Goal: Information Seeking & Learning: Learn about a topic

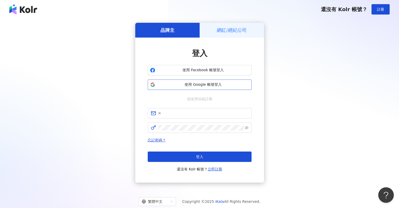
click at [179, 88] on button "使用 Google 帳號登入" at bounding box center [200, 85] width 104 height 10
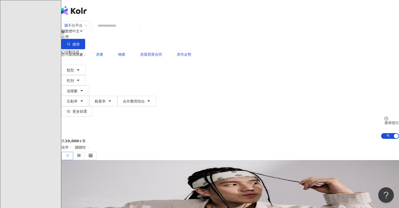
click at [137, 31] on input "search" at bounding box center [116, 26] width 42 height 10
click at [87, 30] on span "不分平台" at bounding box center [75, 25] width 23 height 8
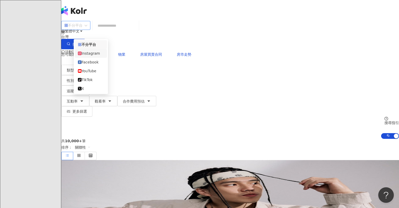
click at [92, 51] on div "Instagram" at bounding box center [91, 53] width 32 height 9
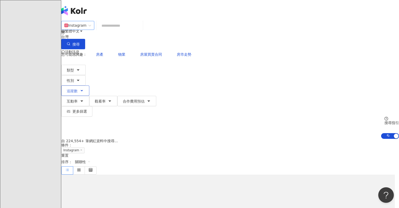
click at [89, 86] on button "追蹤數" at bounding box center [75, 91] width 28 height 10
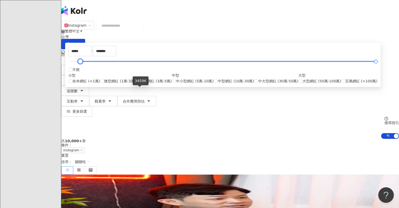
type input "*****"
drag, startPoint x: 148, startPoint y: 90, endPoint x: 139, endPoint y: 92, distance: 9.4
click at [139, 63] on div at bounding box center [223, 61] width 306 height 3
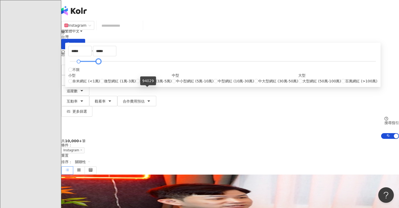
drag, startPoint x: 268, startPoint y: 90, endPoint x: 146, endPoint y: 91, distance: 121.9
click at [100, 63] on div at bounding box center [98, 61] width 3 height 3
click at [293, 139] on div "共 10,000+ 筆 條件 ： Instagram 重置 排序： 關聯性" at bounding box center [229, 157] width 337 height 36
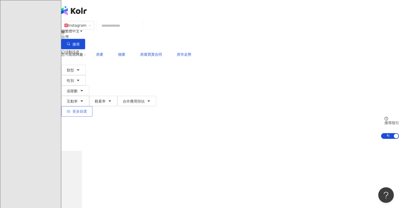
click at [92, 106] on button "更多篩選" at bounding box center [76, 111] width 31 height 10
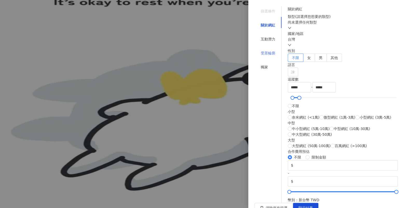
click at [270, 48] on div "受眾輪廓" at bounding box center [267, 53] width 27 height 10
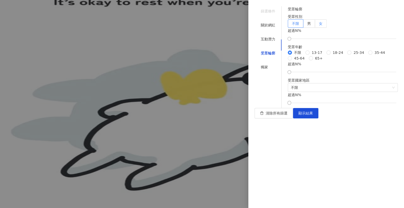
click at [327, 28] on label "女" at bounding box center [321, 23] width 12 height 8
drag, startPoint x: 325, startPoint y: 61, endPoint x: 335, endPoint y: 63, distance: 10.4
click at [335, 40] on div at bounding box center [342, 38] width 107 height 3
click at [271, 34] on div "互動潛力" at bounding box center [267, 39] width 27 height 10
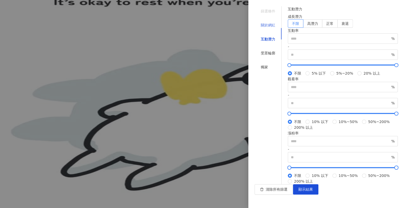
click at [270, 23] on div "關於網紅" at bounding box center [267, 25] width 27 height 10
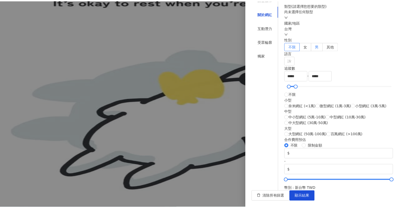
scroll to position [10, 0]
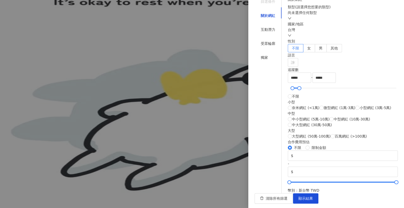
click at [221, 47] on div at bounding box center [202, 104] width 404 height 208
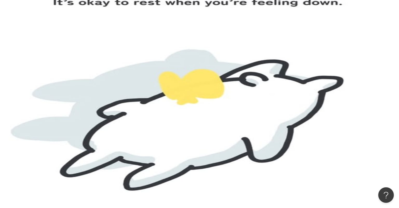
click at [141, 31] on input "search" at bounding box center [120, 26] width 42 height 10
click at [74, 79] on span "性別" at bounding box center [70, 81] width 7 height 4
click at [85, 65] on button "類型" at bounding box center [73, 70] width 24 height 10
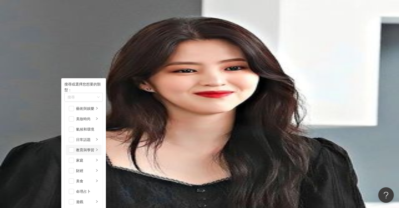
click at [94, 147] on div "教育與學習" at bounding box center [85, 150] width 18 height 6
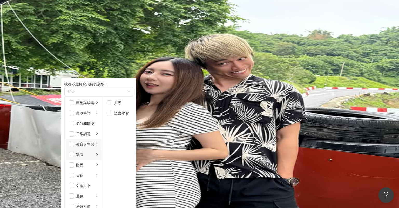
click at [101, 152] on li "家庭" at bounding box center [84, 155] width 36 height 10
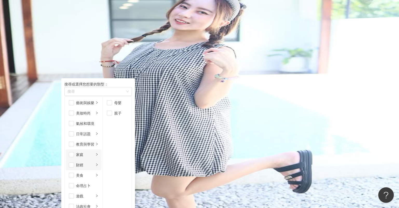
click at [94, 164] on div "財經" at bounding box center [85, 165] width 18 height 6
click at [74, 163] on span "button" at bounding box center [71, 165] width 5 height 5
click at [94, 204] on div "法政社會" at bounding box center [85, 207] width 18 height 6
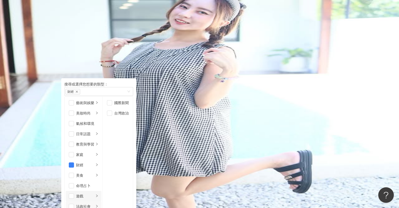
scroll to position [106, 0]
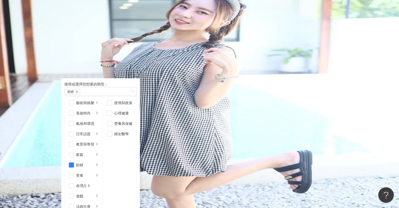
scroll to position [141, 0]
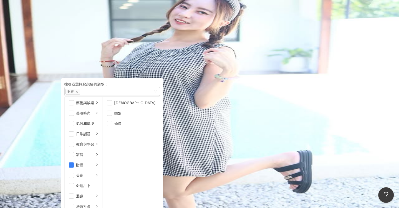
scroll to position [175, 0]
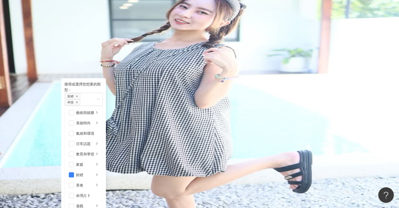
scroll to position [0, 0]
click at [94, 110] on div "藝術與娛樂" at bounding box center [85, 113] width 18 height 6
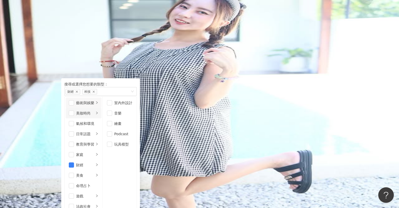
click at [101, 110] on li "美妝時尚" at bounding box center [84, 113] width 36 height 10
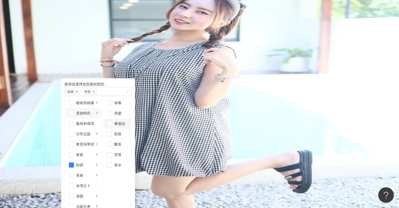
scroll to position [3, 0]
click at [112, 121] on span "button" at bounding box center [109, 123] width 5 height 5
click at [98, 124] on div "氣候和環境" at bounding box center [87, 124] width 22 height 6
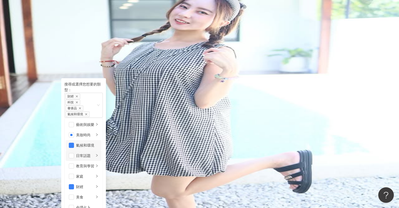
click at [94, 153] on div "日常話題" at bounding box center [85, 156] width 18 height 6
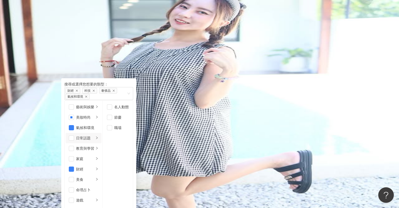
scroll to position [34, 0]
click at [112, 125] on span "button" at bounding box center [109, 127] width 5 height 5
click at [94, 146] on div "教育與學習" at bounding box center [85, 149] width 18 height 6
click at [101, 154] on li "家庭" at bounding box center [84, 159] width 36 height 10
click at [80, 42] on span "搜尋" at bounding box center [75, 44] width 7 height 4
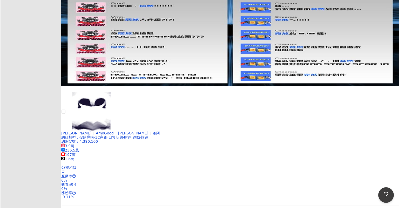
scroll to position [1003, 0]
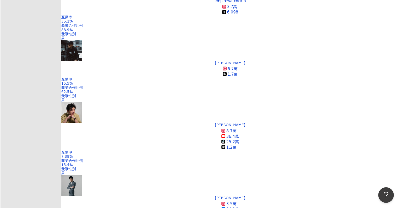
scroll to position [227, 0]
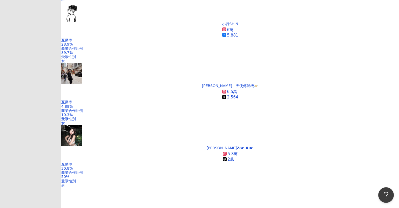
scroll to position [676, 0]
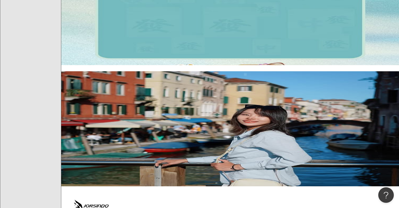
scroll to position [1023, 0]
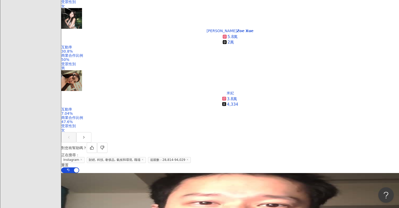
scroll to position [795, 0]
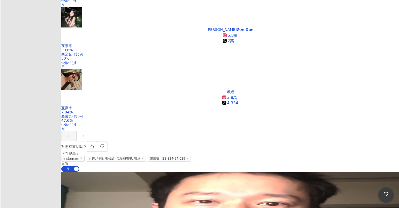
click at [146, 156] on span "財經, 科技, 奢侈品, 氣候和環境, 職場" at bounding box center [116, 159] width 59 height 6
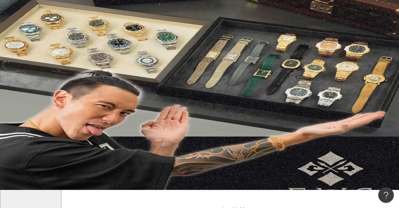
scroll to position [0, 0]
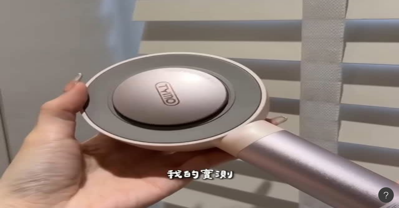
click at [80, 68] on icon "button" at bounding box center [78, 70] width 4 height 4
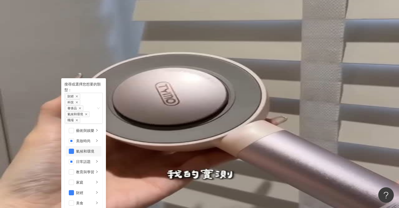
click at [98, 149] on div "氣候和環境" at bounding box center [87, 152] width 22 height 6
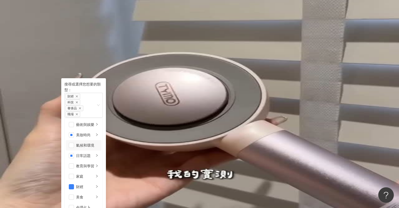
scroll to position [69, 0]
click at [94, 184] on div "財經" at bounding box center [85, 187] width 18 height 6
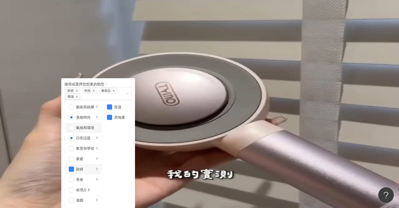
scroll to position [0, 0]
click at [94, 115] on div "美妝時尚" at bounding box center [85, 118] width 18 height 6
click at [74, 115] on span "button" at bounding box center [71, 117] width 5 height 5
click at [94, 137] on div "日常話題" at bounding box center [85, 138] width 18 height 6
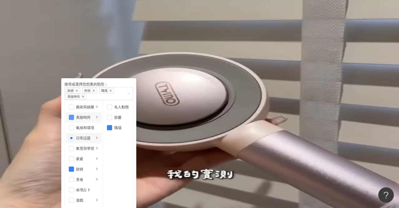
click at [74, 115] on span "button" at bounding box center [71, 117] width 5 height 5
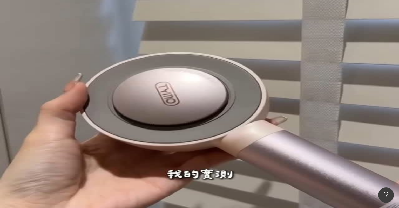
click at [264, 139] on div "AI 推薦 ： 精選優質網紅" at bounding box center [229, 141] width 337 height 5
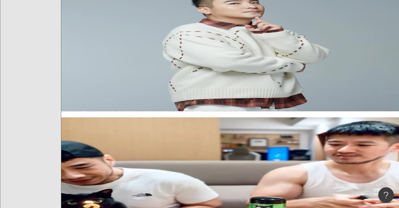
scroll to position [1022, 0]
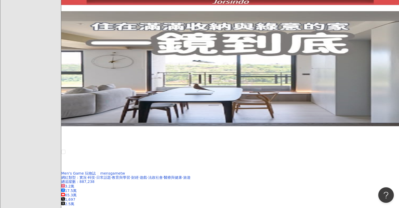
scroll to position [1007, 0]
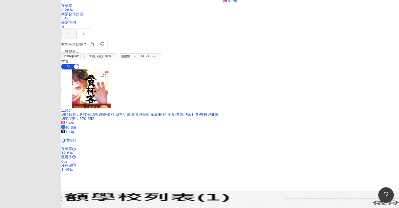
scroll to position [996, 0]
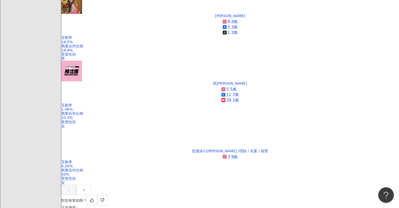
scroll to position [723, 0]
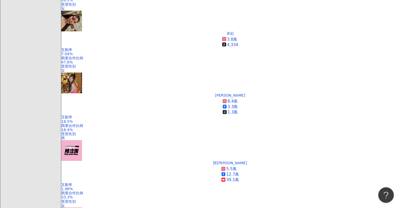
scroll to position [654, 0]
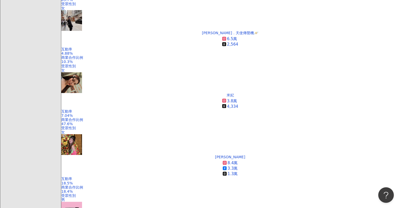
scroll to position [585, 0]
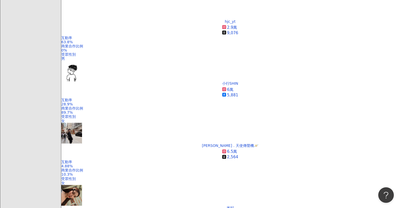
scroll to position [481, 0]
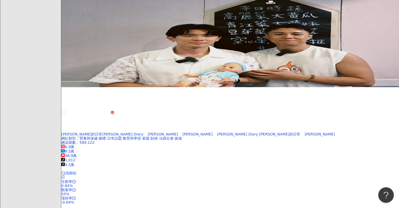
scroll to position [1034, 0]
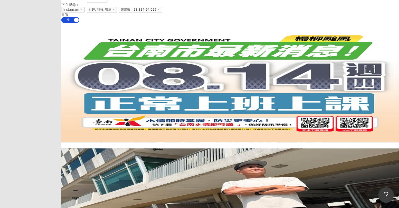
scroll to position [930, 0]
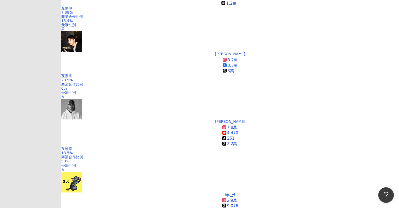
scroll to position [308, 0]
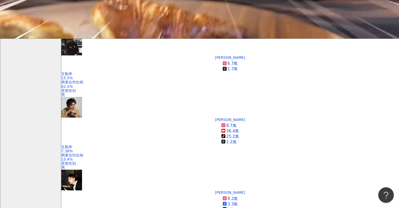
scroll to position [204, 0]
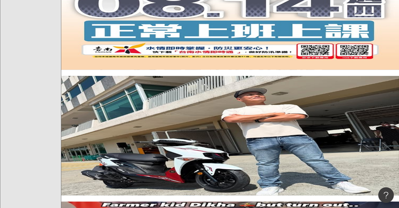
scroll to position [1011, 0]
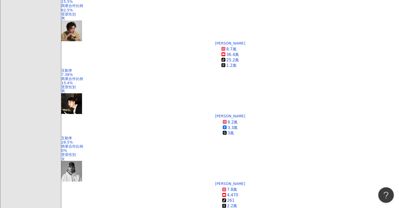
scroll to position [177, 0]
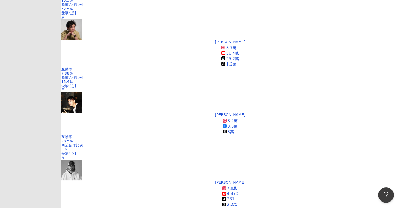
scroll to position [246, 0]
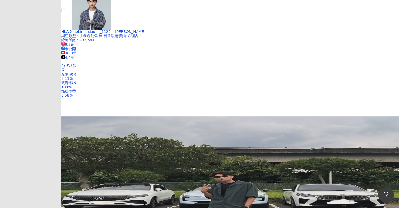
scroll to position [973, 0]
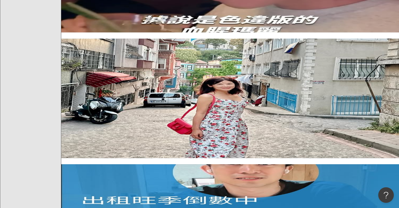
scroll to position [1049, 0]
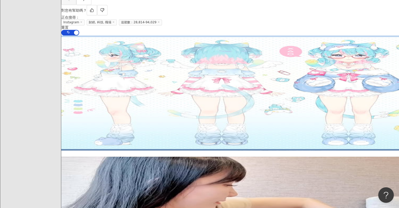
scroll to position [968, 0]
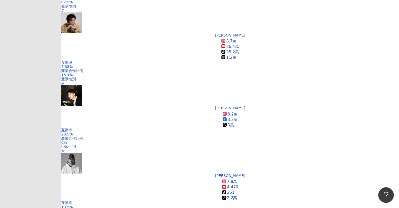
scroll to position [231, 0]
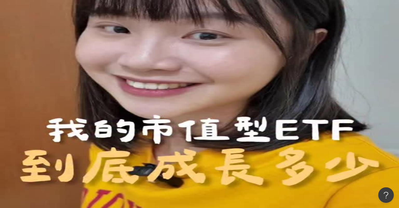
click at [83, 90] on icon "button" at bounding box center [82, 90] width 2 height 1
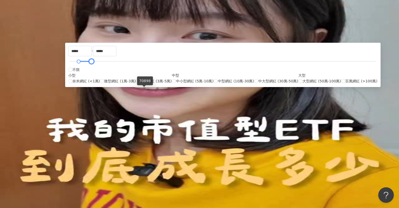
type input "*****"
drag, startPoint x: 147, startPoint y: 89, endPoint x: 143, endPoint y: 91, distance: 4.2
click at [92, 63] on div at bounding box center [90, 61] width 3 height 3
type input "*****"
drag, startPoint x: 139, startPoint y: 90, endPoint x: 136, endPoint y: 91, distance: 2.6
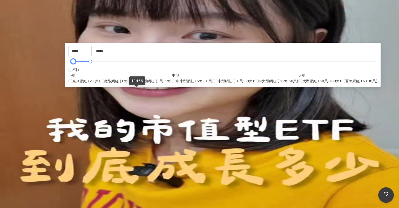
click at [75, 63] on div at bounding box center [73, 61] width 3 height 3
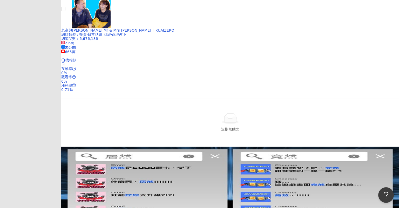
scroll to position [968, 0]
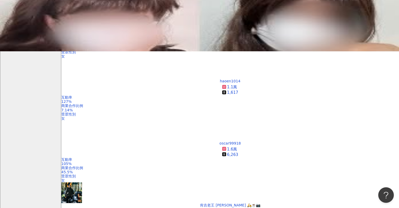
scroll to position [143, 0]
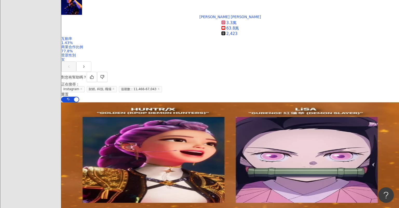
scroll to position [1085, 0]
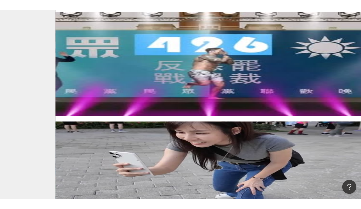
scroll to position [1054, 0]
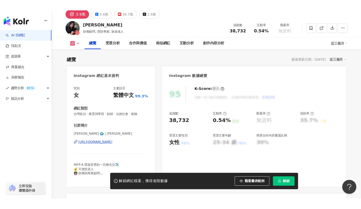
scroll to position [34, 0]
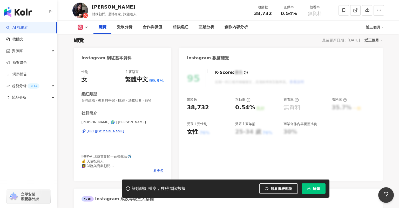
click at [124, 133] on div "https://www.instagram.com/ramihaha/" at bounding box center [106, 131] width 38 height 5
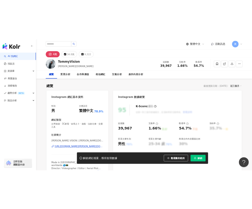
scroll to position [34, 0]
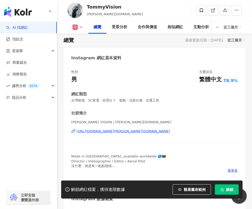
click at [94, 134] on div "https://www.instagram.com/tommy.vision/" at bounding box center [124, 131] width 94 height 5
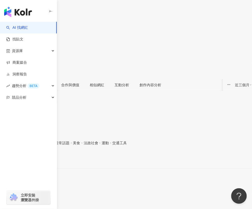
click at [46, 158] on div "[URL][DOMAIN_NAME]" at bounding box center [25, 160] width 40 height 4
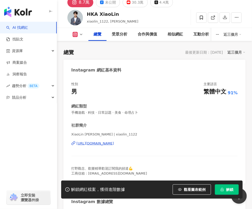
scroll to position [34, 0]
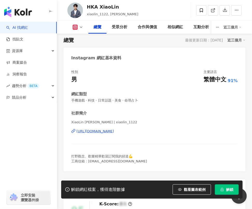
click at [103, 134] on div "https://www.instagram.com/xiaolin_1122/" at bounding box center [96, 131] width 38 height 5
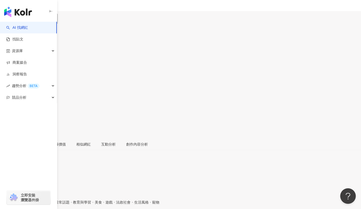
scroll to position [34, 0]
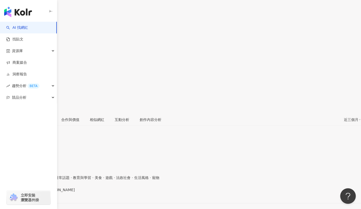
click at [46, 192] on div "https://www.instagram.com/attila_hsieh/" at bounding box center [25, 194] width 40 height 4
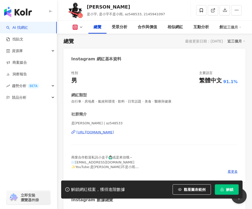
scroll to position [34, 0]
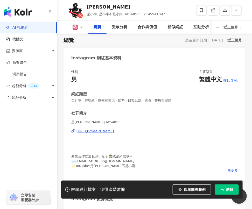
click at [75, 132] on icon at bounding box center [74, 131] width 2 height 2
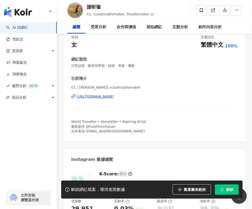
click at [101, 99] on div "https://www.instagram.com/ccisatroublemaker/" at bounding box center [96, 96] width 38 height 5
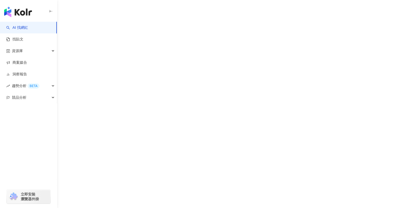
scroll to position [0, 0]
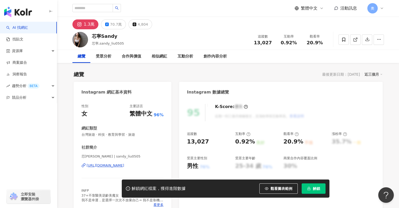
click at [100, 163] on div "[URL][DOMAIN_NAME]" at bounding box center [106, 165] width 38 height 5
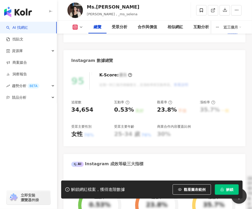
scroll to position [103, 0]
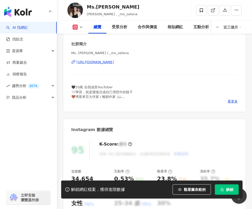
click at [101, 65] on div "[URL][DOMAIN_NAME]" at bounding box center [96, 62] width 38 height 5
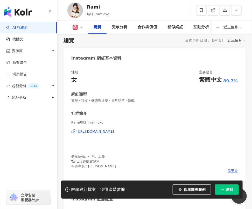
scroll to position [34, 0]
click at [95, 134] on div "[URL][DOMAIN_NAME]" at bounding box center [96, 131] width 38 height 5
